Goal: Book appointment/travel/reservation

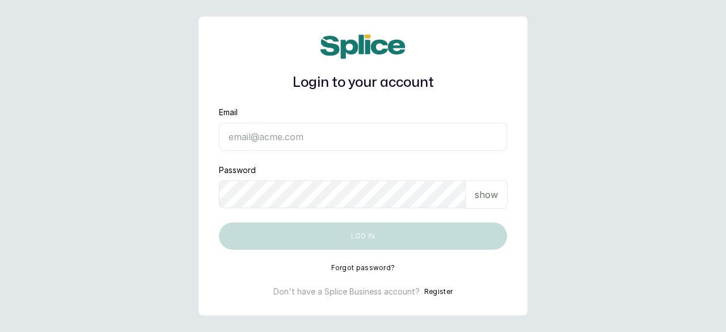
type input "[EMAIL_ADDRESS][DOMAIN_NAME]"
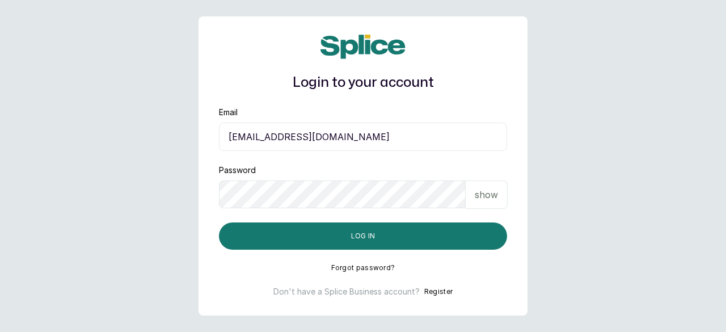
click at [491, 199] on p "show" at bounding box center [486, 195] width 23 height 14
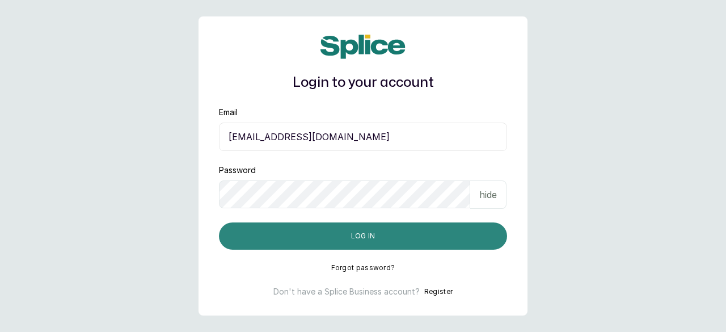
click at [392, 242] on button "Log in" at bounding box center [363, 235] width 288 height 27
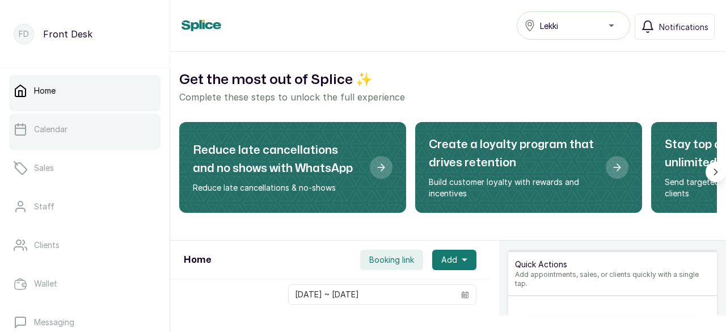
click at [113, 131] on link "Calendar" at bounding box center [85, 129] width 152 height 32
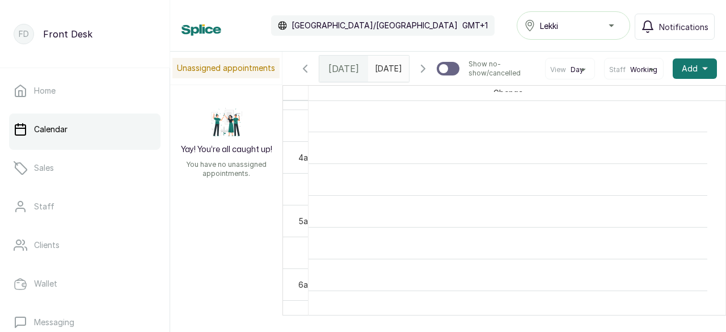
scroll to position [351, 0]
click at [674, 23] on span "Notifications" at bounding box center [683, 27] width 49 height 12
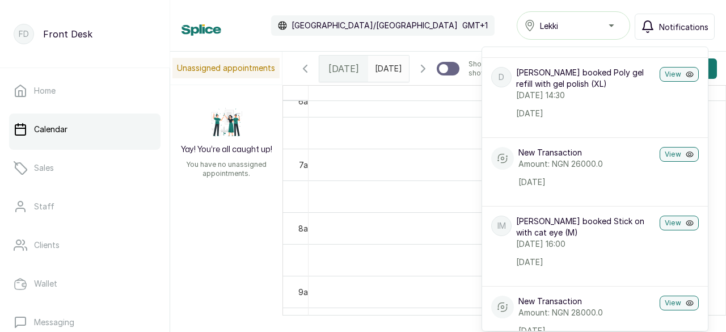
scroll to position [227, 0]
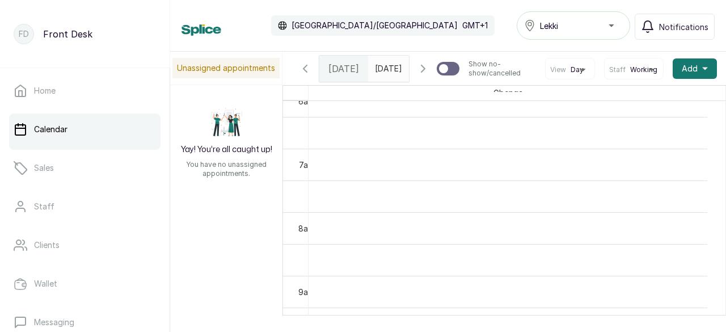
click at [131, 136] on link "Calendar" at bounding box center [85, 129] width 152 height 32
click at [388, 74] on span "[DATE]" at bounding box center [388, 68] width 27 height 12
click at [422, 72] on icon "button" at bounding box center [423, 68] width 3 height 7
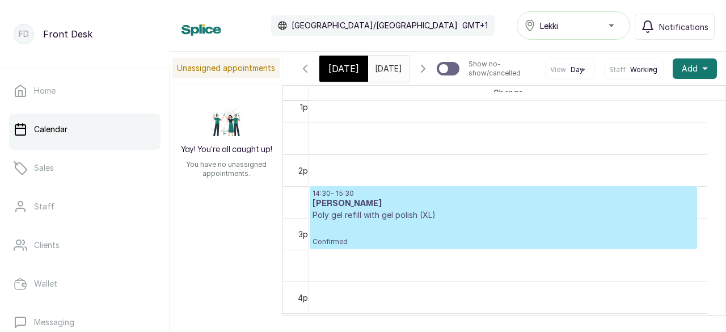
click at [401, 209] on h3 "Desola" at bounding box center [504, 203] width 382 height 11
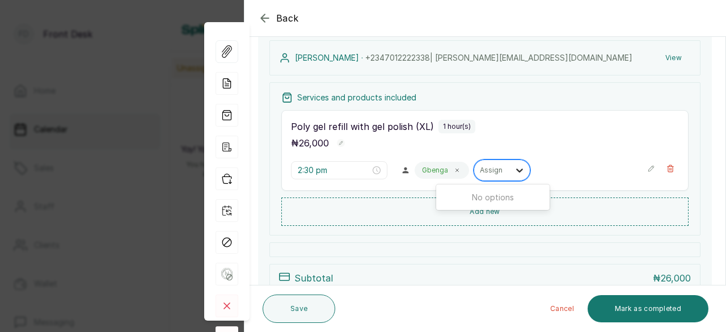
click at [514, 173] on icon at bounding box center [519, 170] width 11 height 11
click at [514, 165] on icon at bounding box center [519, 170] width 11 height 11
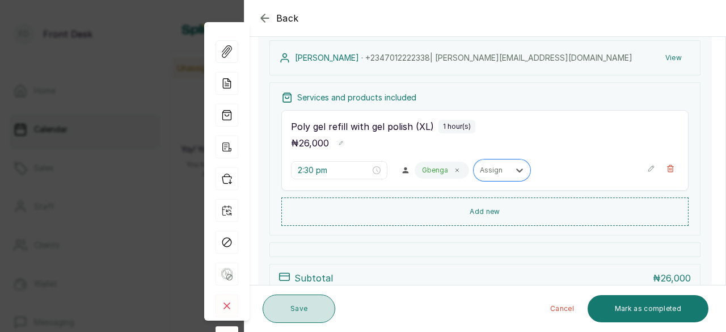
click at [290, 309] on button "Save" at bounding box center [299, 308] width 73 height 28
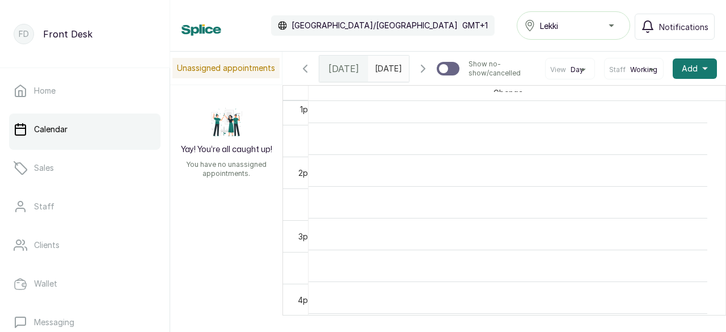
scroll to position [836, 0]
click at [702, 70] on icon "button" at bounding box center [705, 68] width 6 height 3
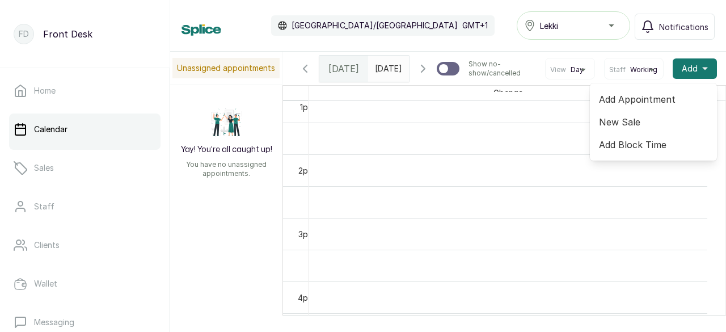
click at [643, 106] on span "Add Appointment" at bounding box center [653, 99] width 109 height 14
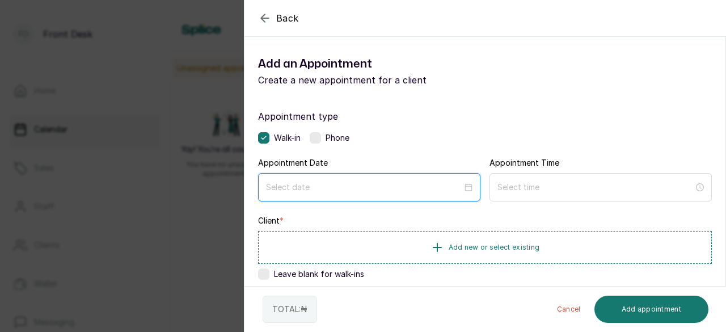
click at [364, 183] on input at bounding box center [364, 187] width 196 height 12
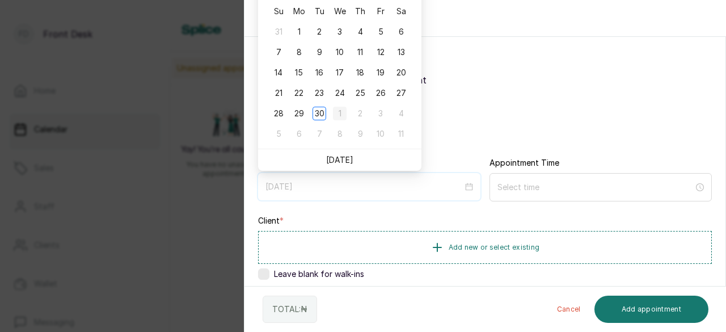
type input "[DATE]"
click at [340, 113] on div "1" at bounding box center [340, 114] width 14 height 14
click at [340, 113] on label "Appointment type" at bounding box center [485, 117] width 454 height 14
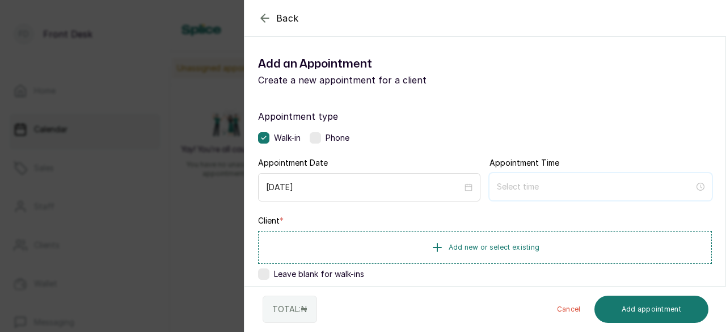
click at [511, 188] on input at bounding box center [595, 186] width 197 height 12
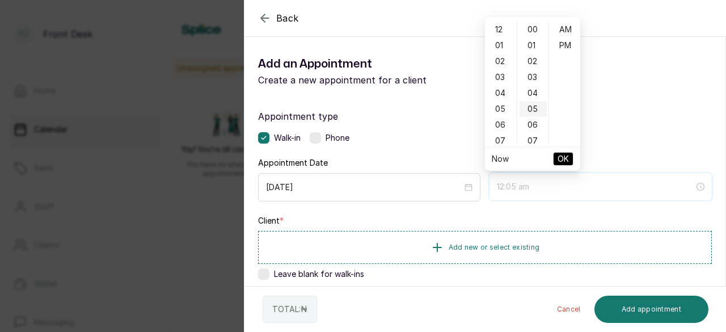
scroll to position [57, 0]
type input "12:08 am"
click at [498, 131] on div "10" at bounding box center [500, 132] width 27 height 16
click at [498, 131] on ul "12 01 02 03 04 05 06 07 08 09 10 11" at bounding box center [501, 83] width 32 height 123
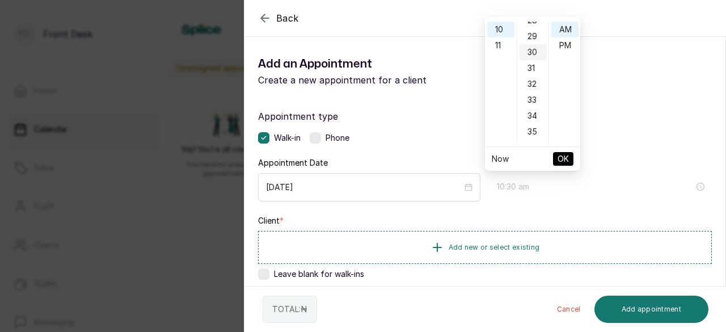
click at [529, 55] on div "30" at bounding box center [533, 52] width 27 height 16
type input "10:30 am"
click at [558, 159] on span "OK" at bounding box center [563, 159] width 11 height 22
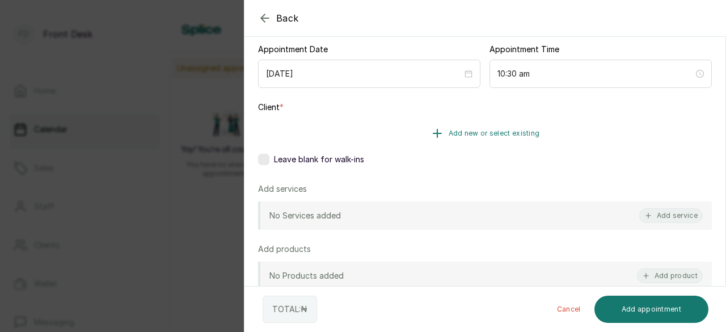
click at [487, 132] on span "Add new or select existing" at bounding box center [494, 133] width 91 height 9
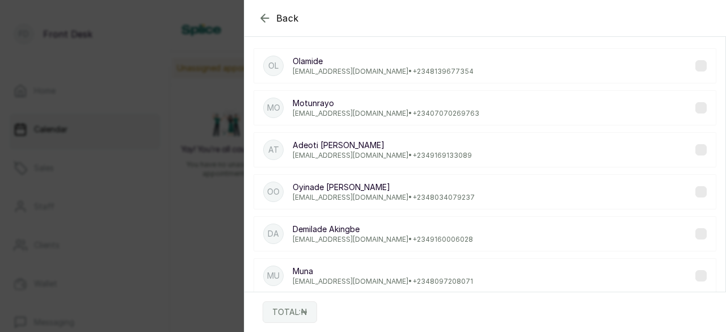
click at [263, 18] on icon "button" at bounding box center [265, 18] width 14 height 14
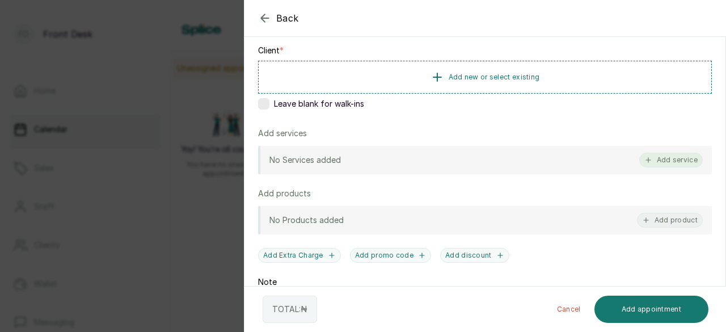
click at [645, 161] on icon "button" at bounding box center [649, 160] width 8 height 8
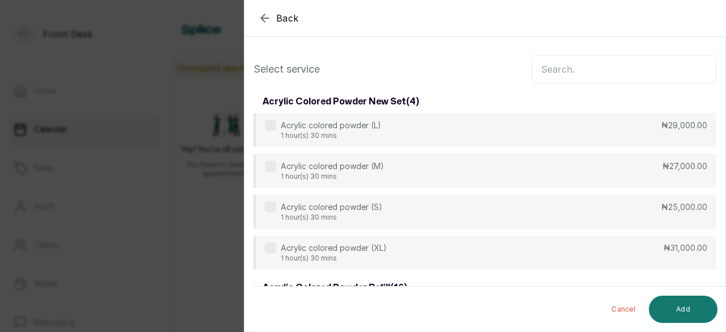
click at [584, 72] on input "text" at bounding box center [624, 69] width 185 height 28
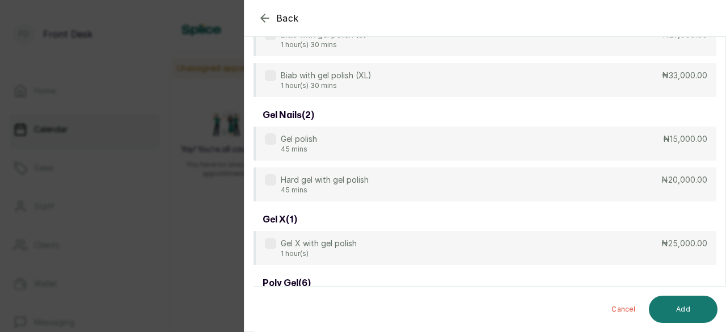
scroll to position [622, 0]
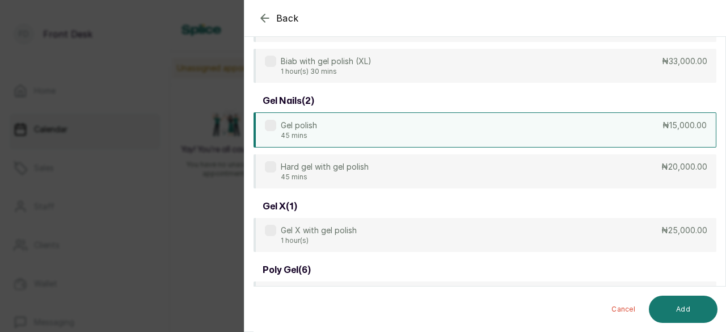
type input "gel polish"
click at [342, 126] on div "Gel polish 45 mins ₦15,000.00" at bounding box center [485, 129] width 463 height 35
click at [679, 300] on button "Add" at bounding box center [683, 309] width 69 height 27
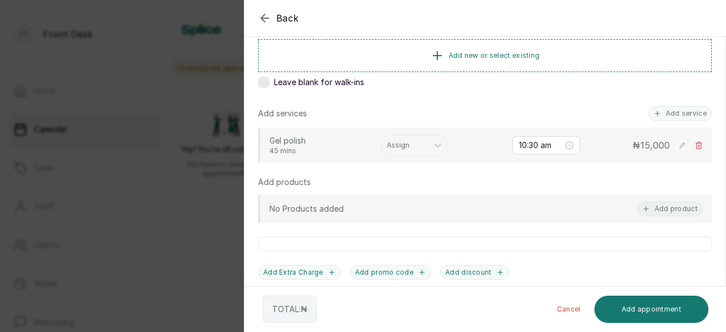
scroll to position [135, 0]
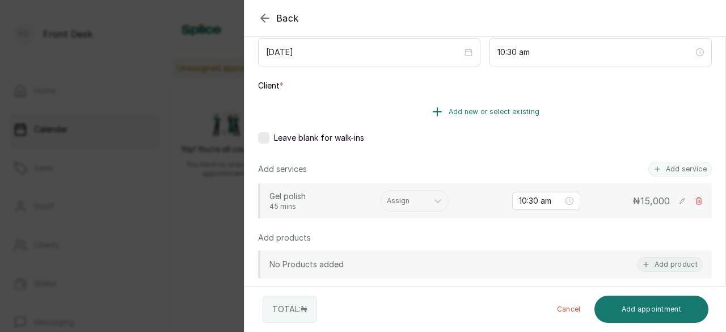
click at [436, 110] on icon "button" at bounding box center [438, 112] width 14 height 14
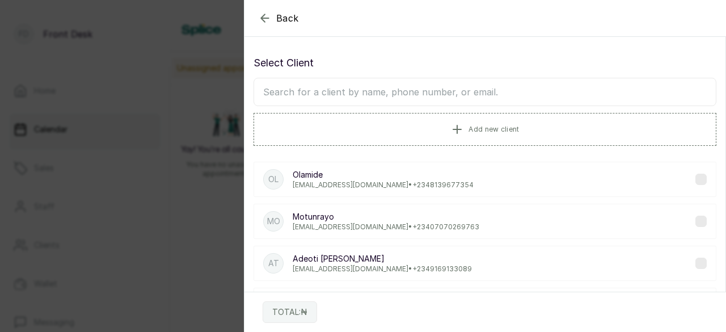
scroll to position [0, 0]
click at [340, 91] on input "text" at bounding box center [485, 92] width 463 height 28
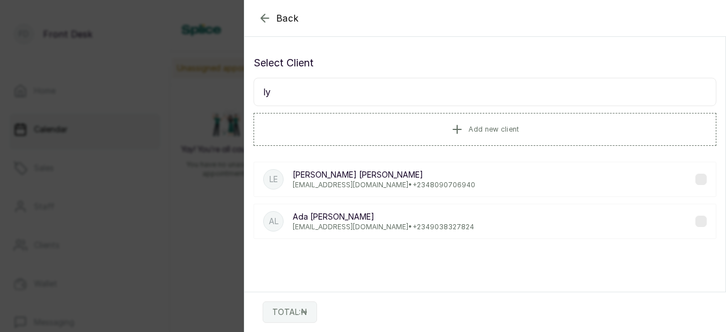
type input "ly"
click at [329, 173] on p "[PERSON_NAME]" at bounding box center [384, 174] width 183 height 11
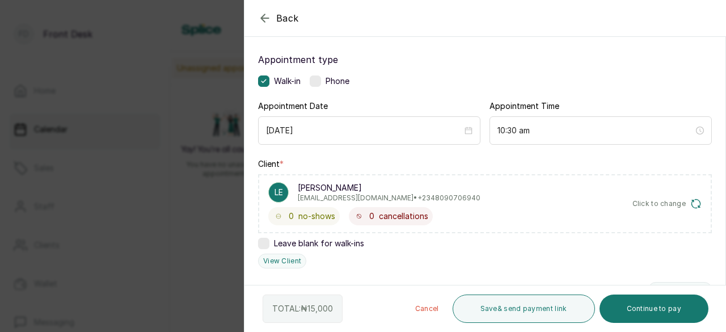
scroll to position [113, 0]
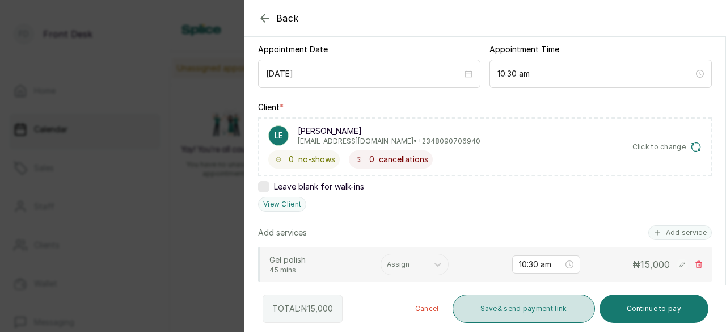
click at [520, 305] on button "Save & send payment link" at bounding box center [524, 308] width 142 height 28
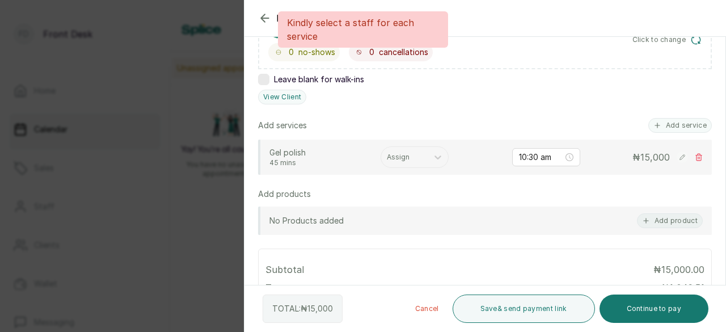
scroll to position [227, 0]
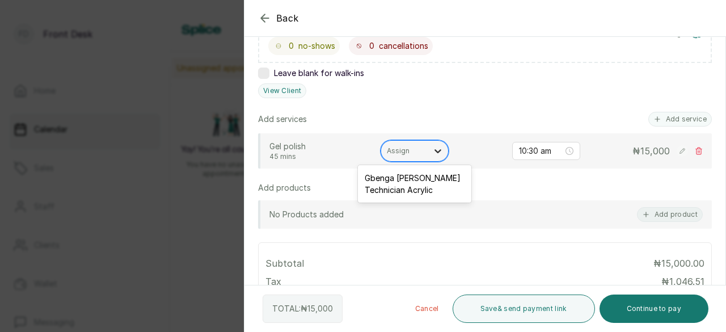
click at [435, 152] on icon at bounding box center [437, 150] width 11 height 11
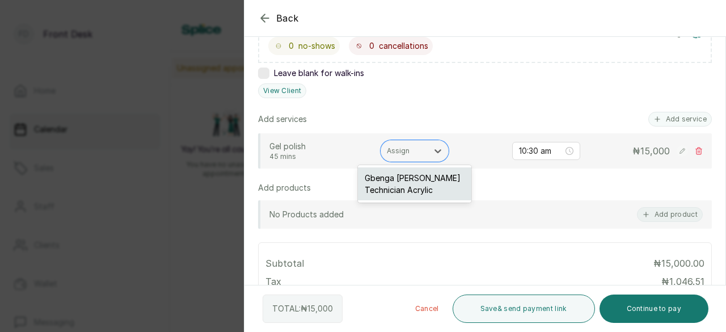
click at [435, 185] on div "Gbenga [PERSON_NAME] Technician Acrylic" at bounding box center [414, 183] width 113 height 33
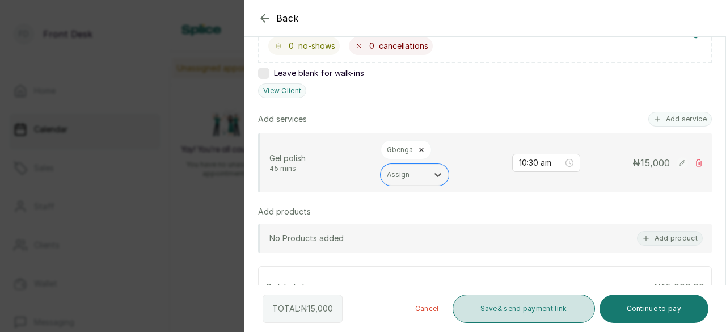
click at [515, 313] on button "Save & send payment link" at bounding box center [524, 308] width 142 height 28
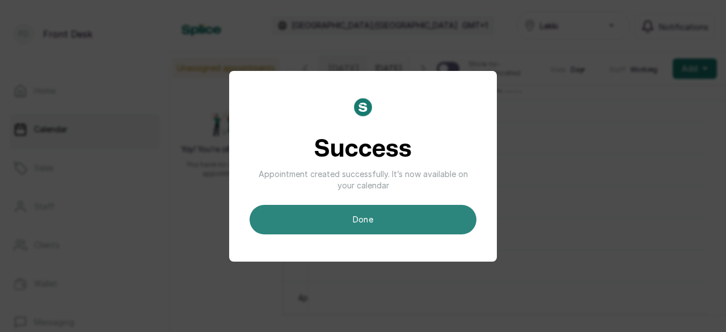
click at [413, 218] on button "done" at bounding box center [363, 220] width 227 height 30
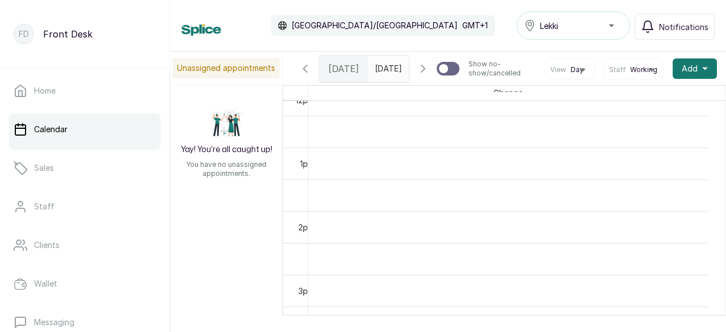
scroll to position [1039, 0]
click at [685, 24] on span "Notifications" at bounding box center [683, 27] width 49 height 12
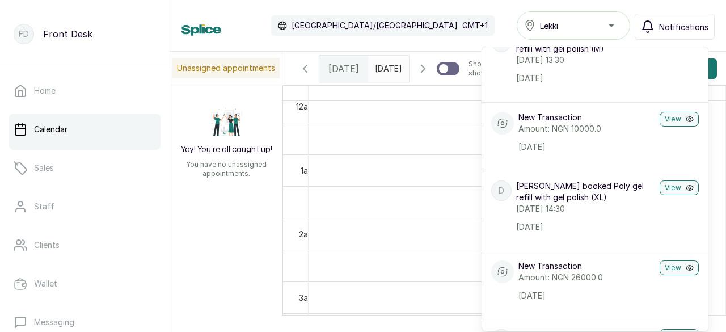
click at [416, 75] on icon "button" at bounding box center [423, 69] width 14 height 14
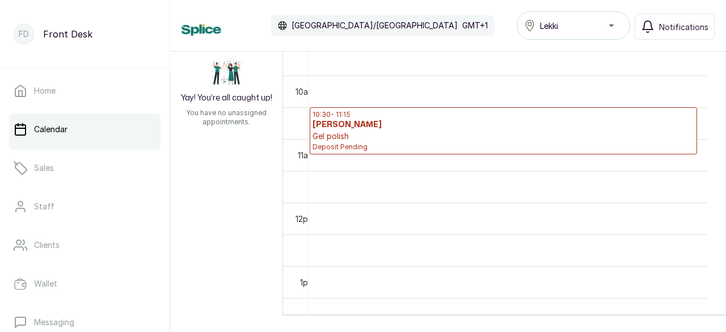
click at [396, 131] on p "Gel polish" at bounding box center [504, 136] width 382 height 11
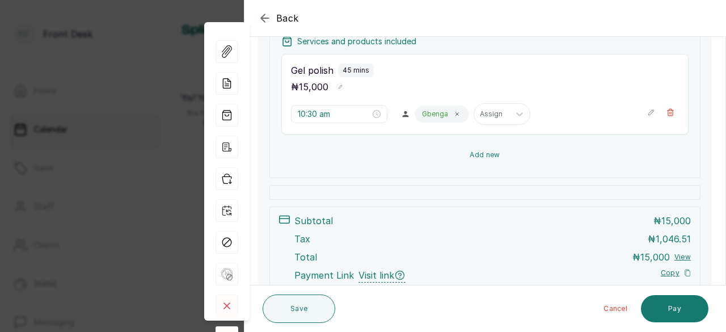
scroll to position [199, 0]
